Goal: Transaction & Acquisition: Subscribe to service/newsletter

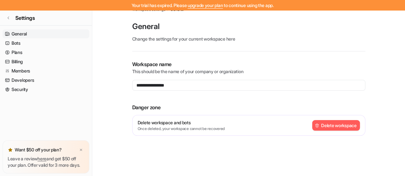
scroll to position [10, 0]
click at [7, 17] on icon at bounding box center [8, 18] width 4 height 4
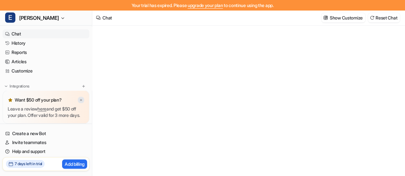
click at [83, 97] on div at bounding box center [81, 100] width 6 height 6
type textarea "**********"
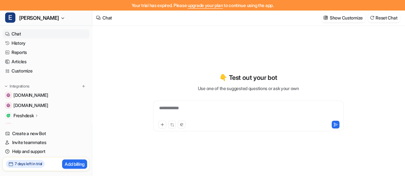
click at [35, 118] on div "Freshdesk" at bounding box center [26, 116] width 26 height 6
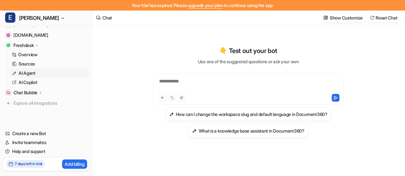
scroll to position [72, 0]
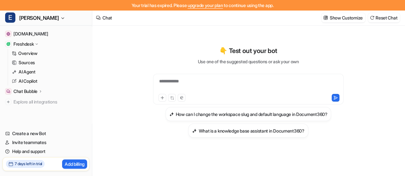
click at [205, 88] on div "**********" at bounding box center [249, 85] width 188 height 15
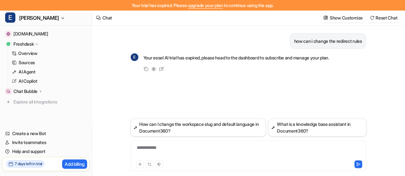
scroll to position [10, 0]
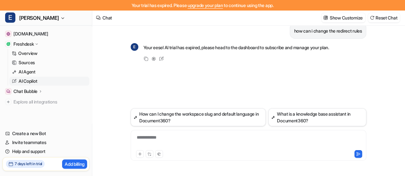
click at [33, 82] on p "AI Copilot" at bounding box center [28, 81] width 19 height 6
click at [31, 42] on p "Freshdesk" at bounding box center [23, 44] width 20 height 6
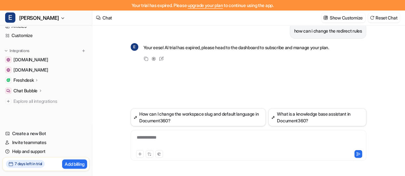
scroll to position [35, 0]
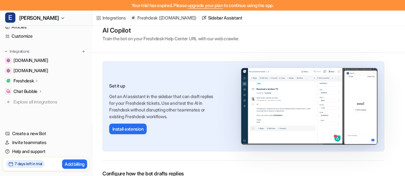
click at [31, 80] on p "Freshdesk" at bounding box center [23, 81] width 20 height 6
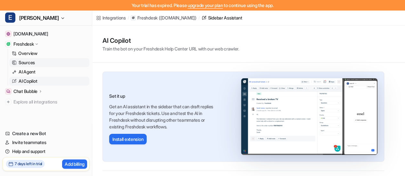
click at [34, 63] on p "Sources" at bounding box center [27, 63] width 16 height 6
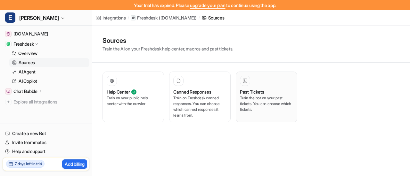
click at [259, 103] on p "Train the bot on your past tickets. You can choose which tickets." at bounding box center [266, 103] width 53 height 17
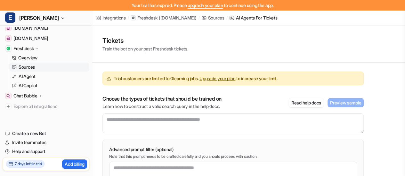
scroll to position [72, 0]
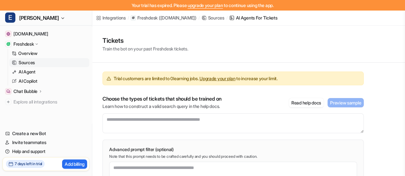
click at [211, 4] on link "upgrade your plan" at bounding box center [205, 5] width 35 height 5
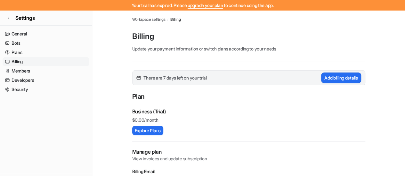
click at [159, 132] on button "Explore Plans" at bounding box center [147, 130] width 31 height 9
